Goal: Communication & Community: Answer question/provide support

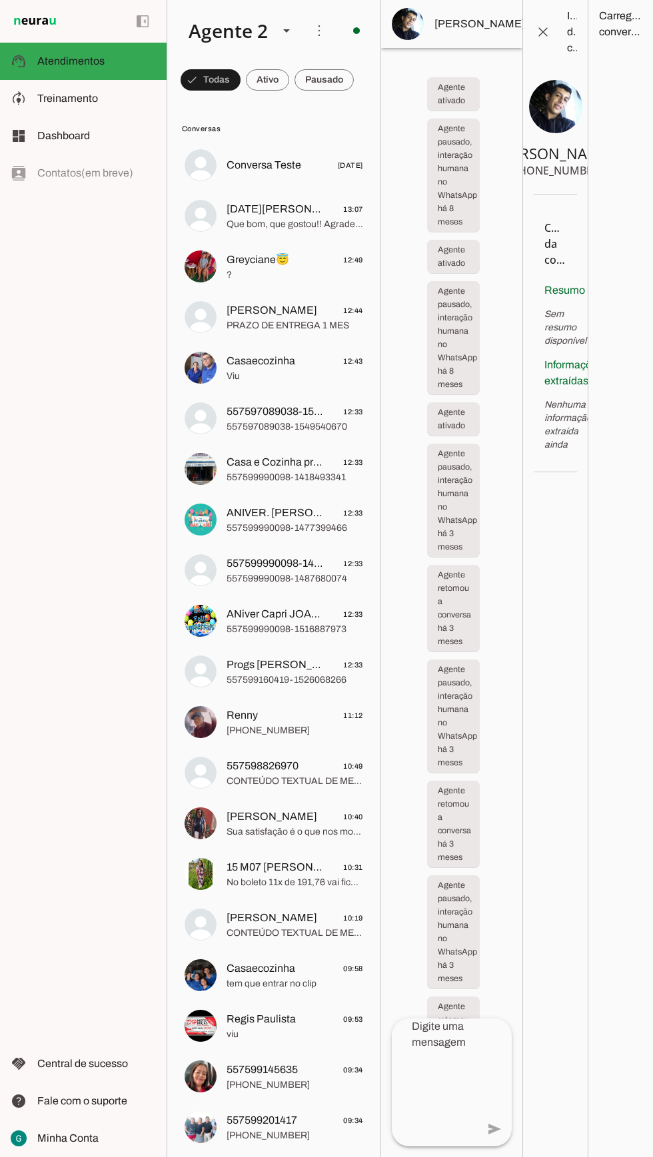
click at [270, 218] on span "Que bom, que gostou!! Agradecemos imensamente pelo seu feedback. qualquer coisa…" at bounding box center [294, 224] width 137 height 13
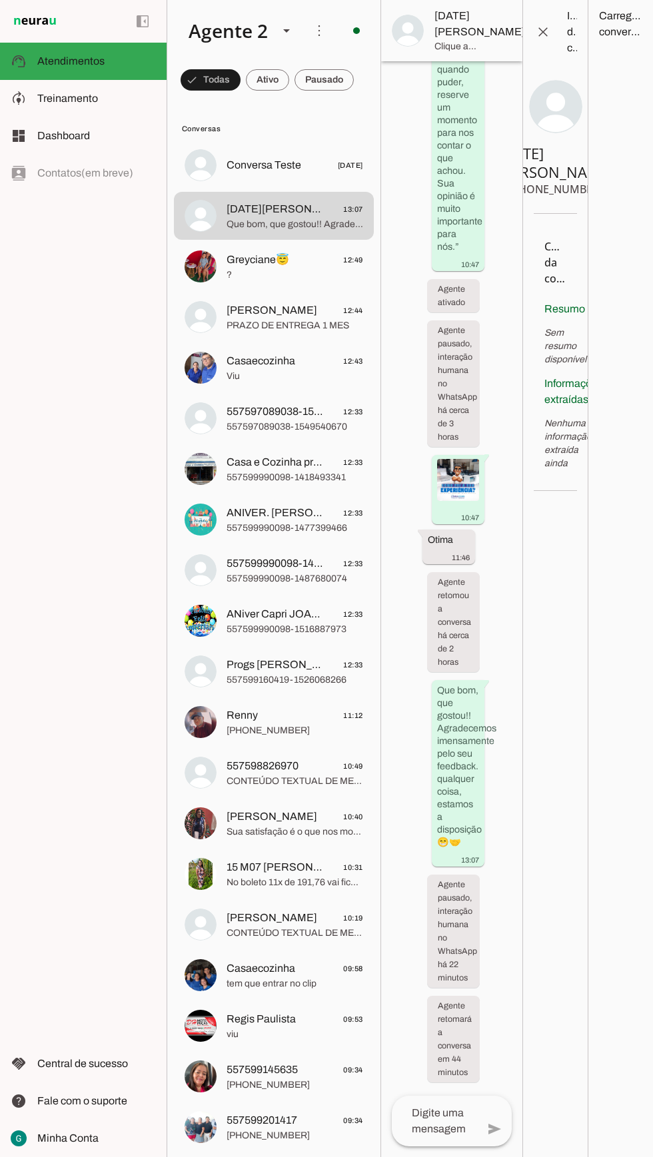
scroll to position [382, 0]
